Goal: Task Accomplishment & Management: Manage account settings

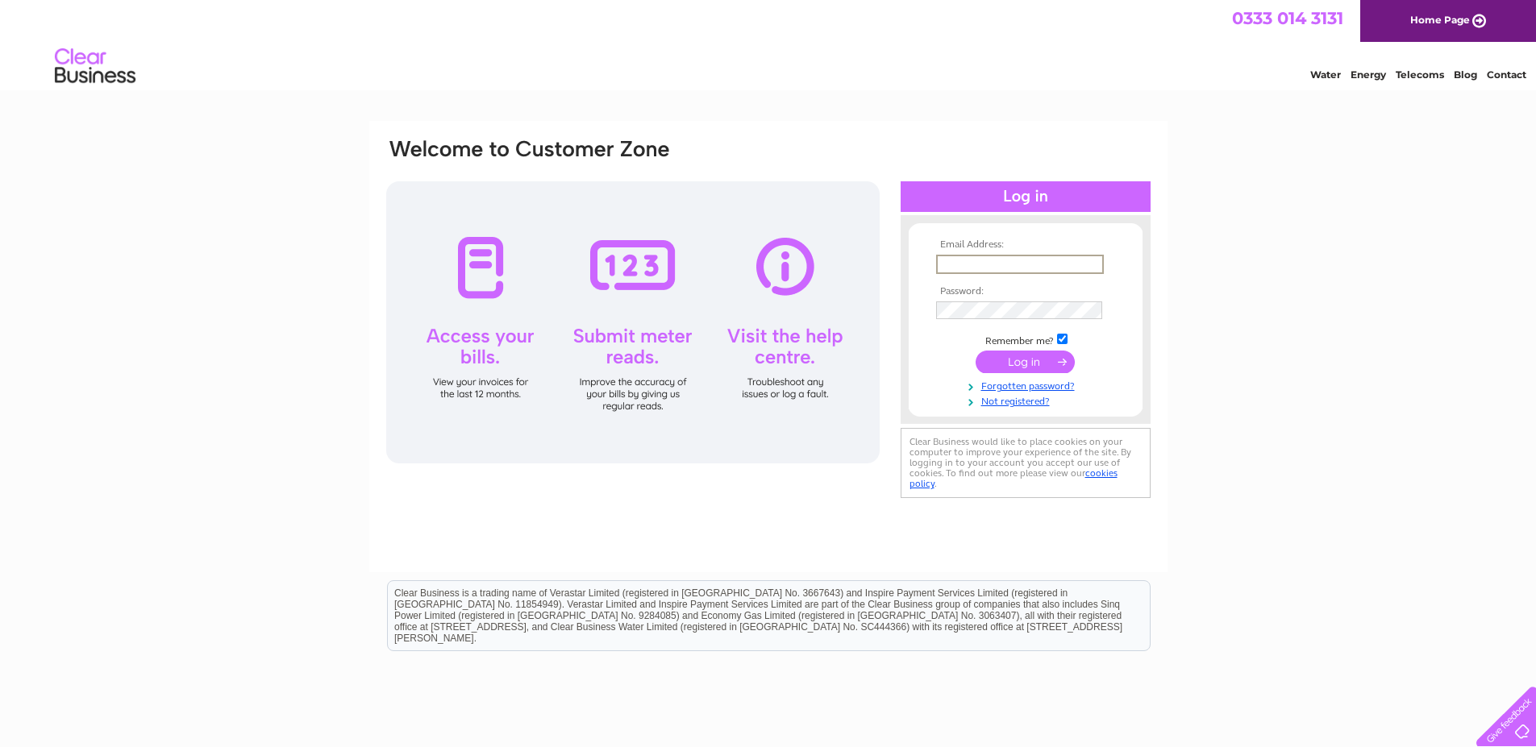
click at [979, 269] on input "text" at bounding box center [1020, 264] width 168 height 19
click at [976, 351] on input "submit" at bounding box center [1025, 362] width 99 height 23
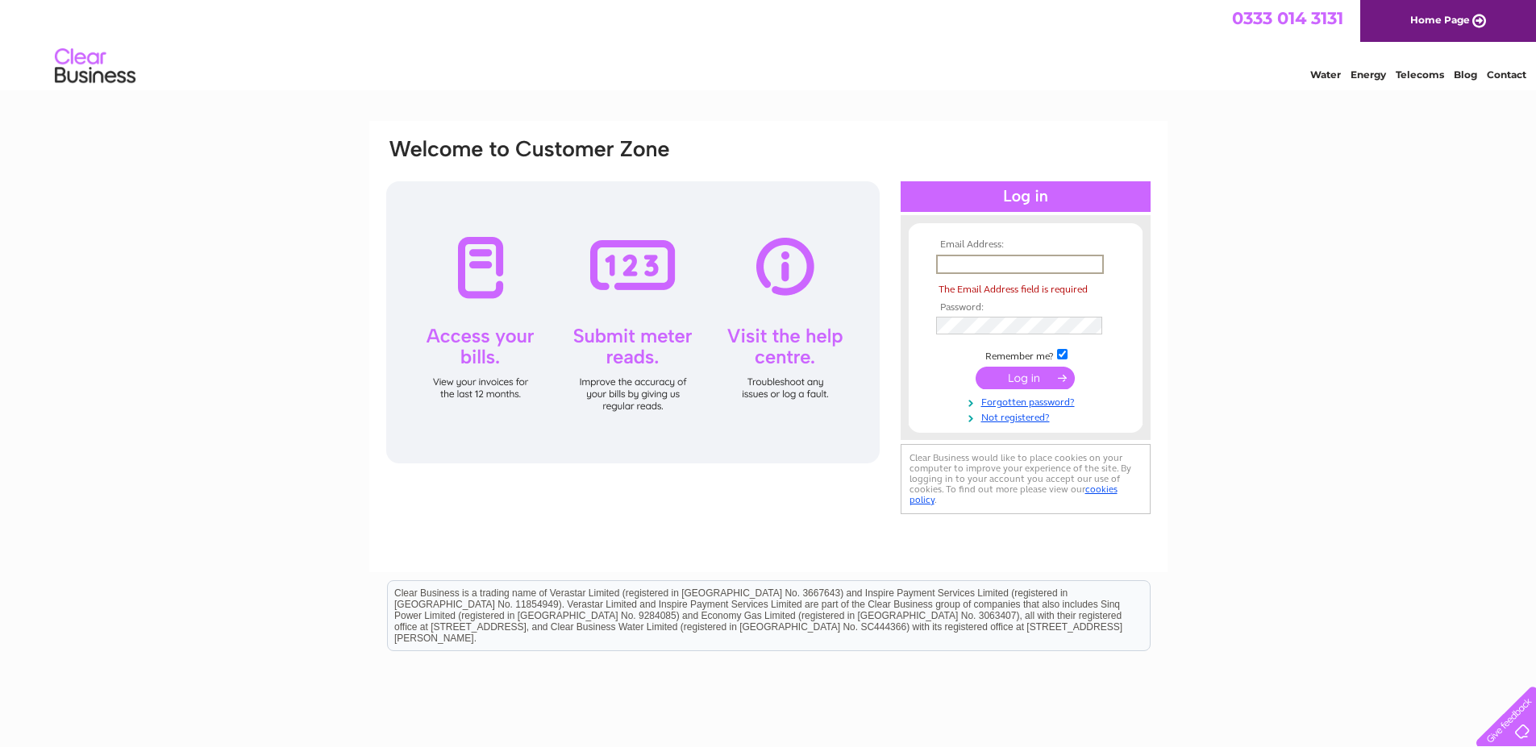
click at [988, 262] on input "text" at bounding box center [1020, 264] width 168 height 19
type input "[EMAIL_ADDRESS][DOMAIN_NAME]"
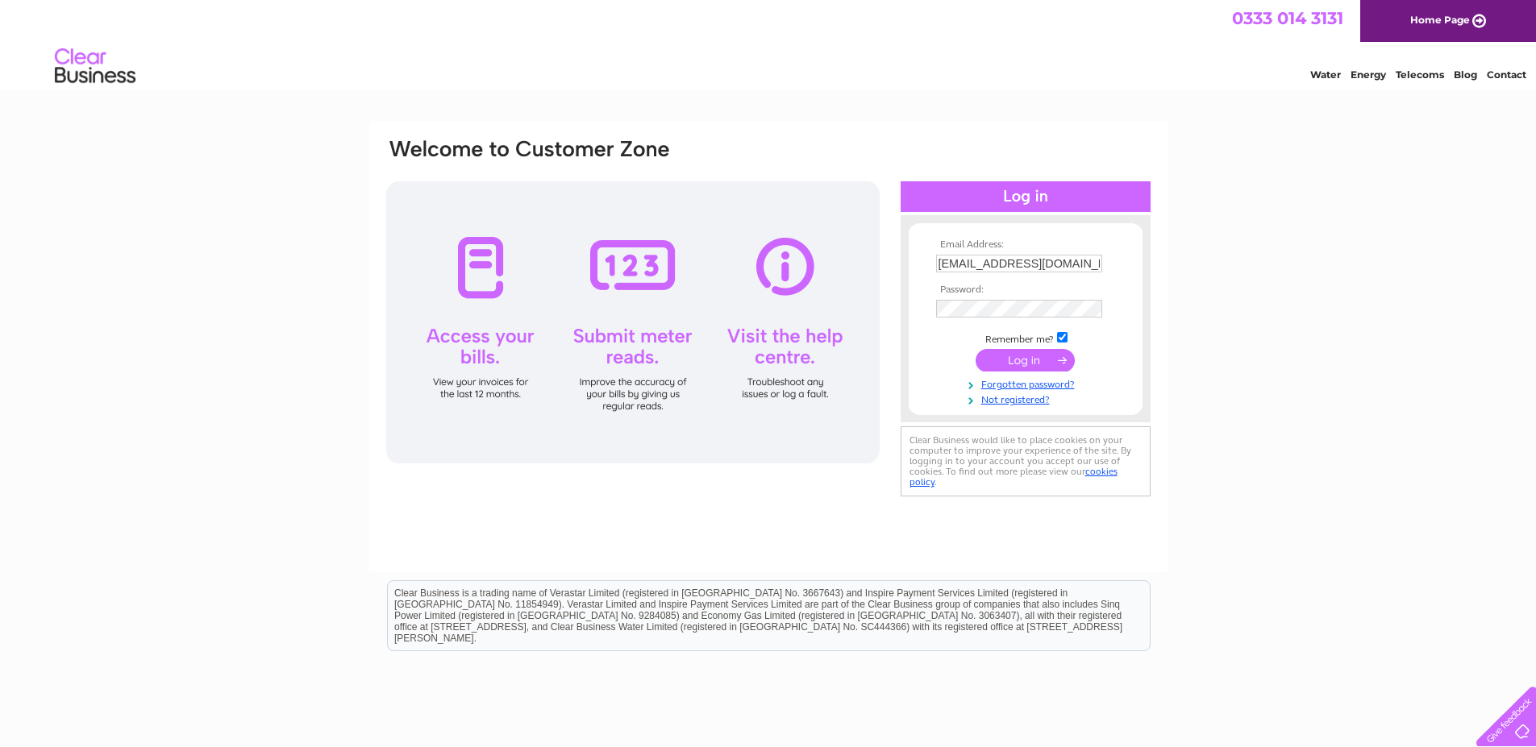
click at [1022, 362] on input "submit" at bounding box center [1025, 360] width 99 height 23
